Goal: Check status: Check status

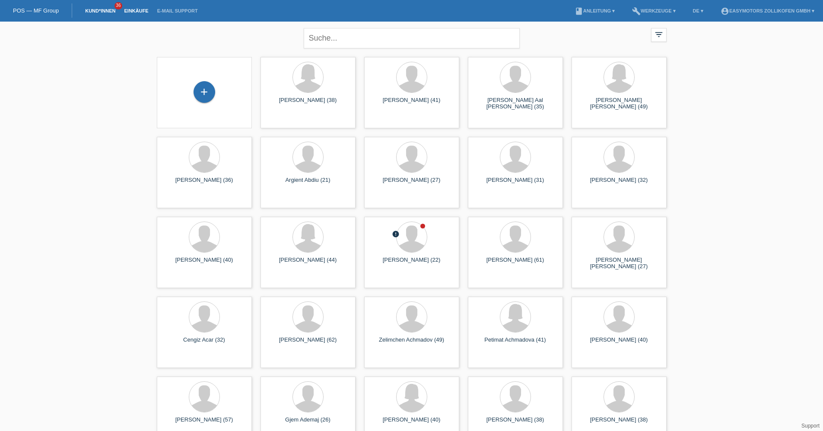
click at [137, 11] on link "Einkäufe" at bounding box center [136, 10] width 33 height 5
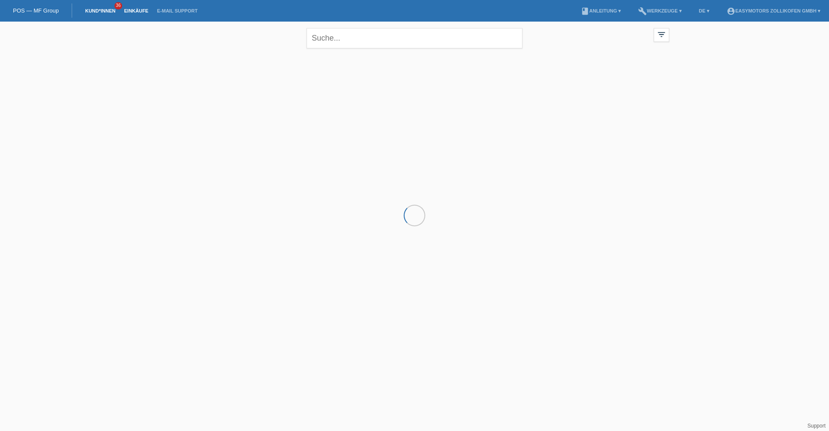
click at [130, 10] on link "Einkäufe" at bounding box center [136, 10] width 33 height 5
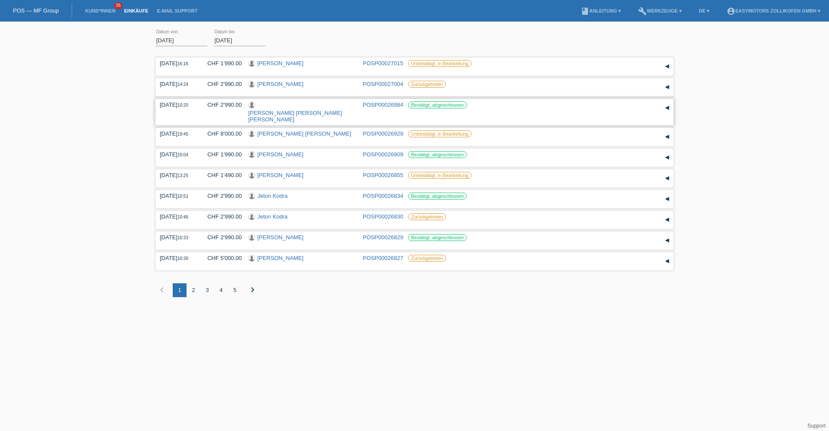
click at [320, 110] on link "[PERSON_NAME] [PERSON_NAME] [PERSON_NAME]" at bounding box center [295, 116] width 94 height 13
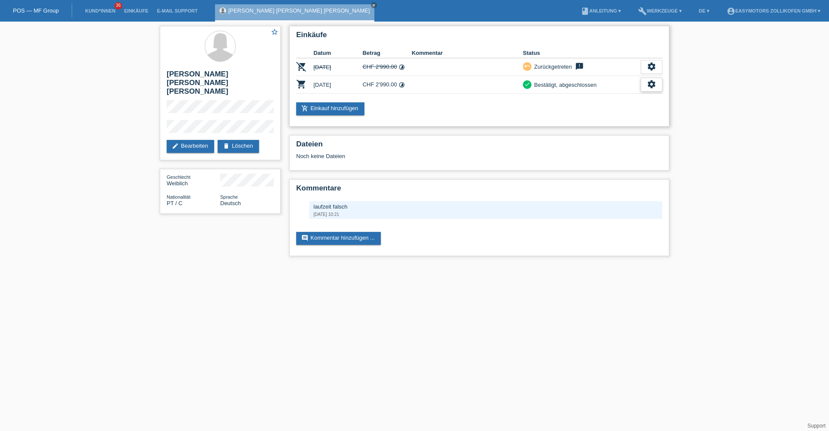
click at [657, 87] on div "settings" at bounding box center [652, 85] width 22 height 14
click at [643, 94] on div "fullscreen Anzeigen" at bounding box center [619, 98] width 85 height 13
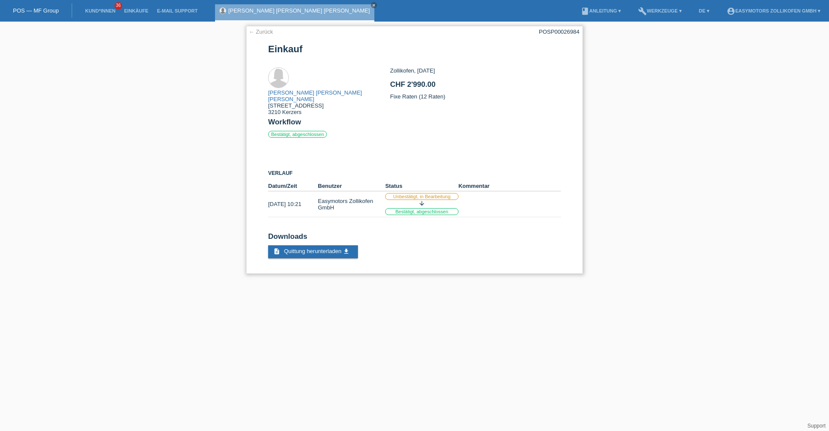
click at [268, 32] on link "← Zurück" at bounding box center [261, 32] width 24 height 6
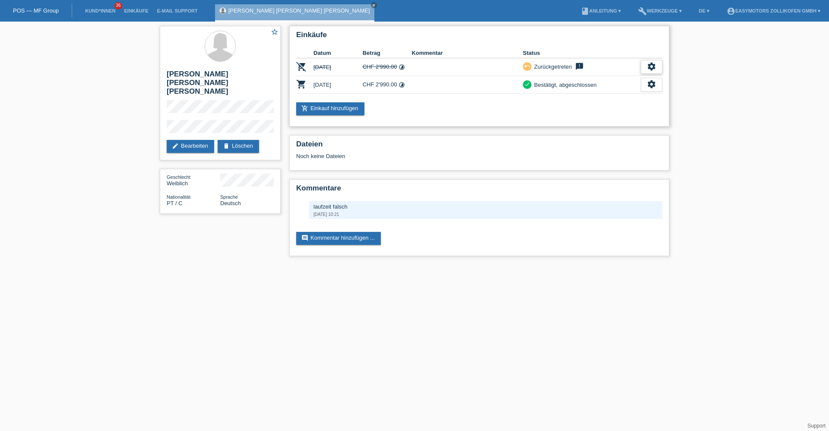
click at [649, 64] on icon "settings" at bounding box center [652, 67] width 10 height 10
click at [643, 77] on span "Anzeigen" at bounding box center [644, 80] width 26 height 10
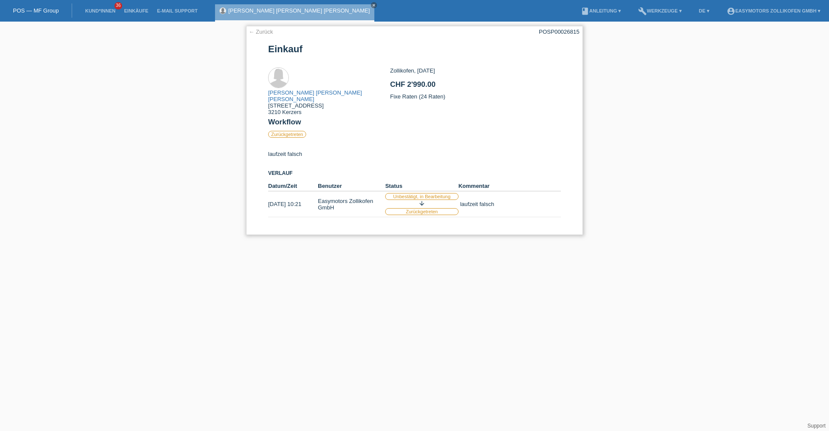
click at [267, 32] on link "← Zurück" at bounding box center [261, 32] width 24 height 6
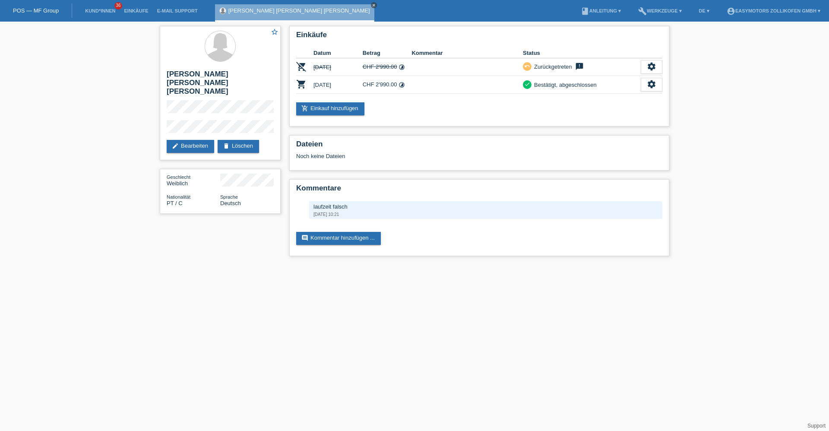
click at [372, 6] on icon "close" at bounding box center [374, 5] width 4 height 4
click at [659, 86] on div "settings" at bounding box center [652, 85] width 22 height 14
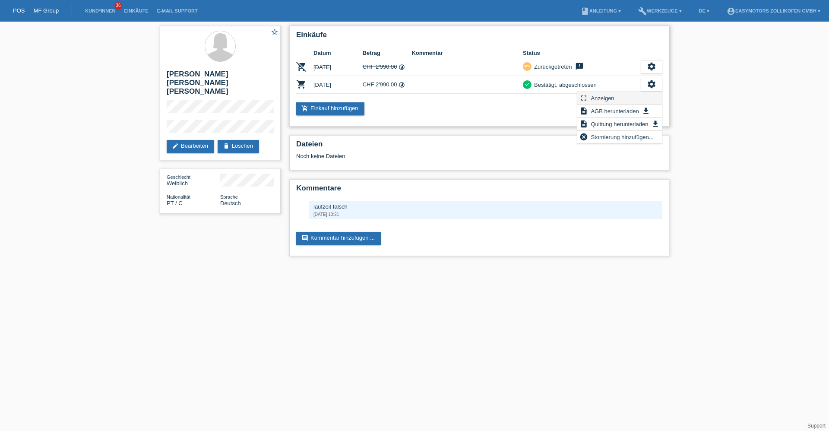
click at [628, 95] on div "fullscreen Anzeigen" at bounding box center [619, 98] width 85 height 13
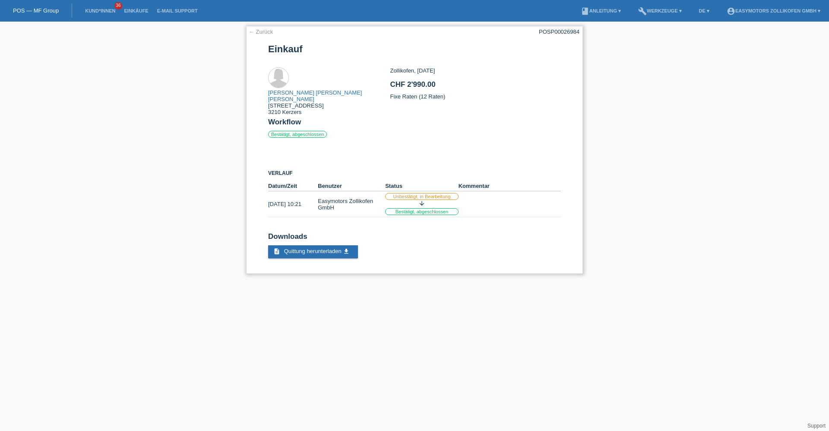
click at [268, 30] on link "← Zurück" at bounding box center [261, 32] width 24 height 6
